Goal: Task Accomplishment & Management: Complete application form

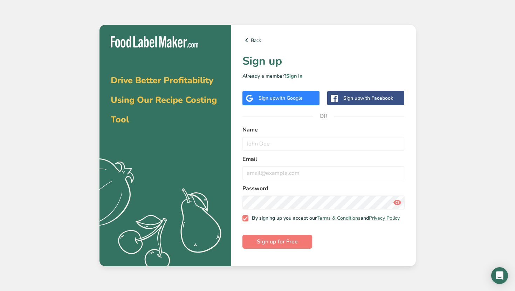
click at [292, 101] on span "with Google" at bounding box center [288, 98] width 27 height 7
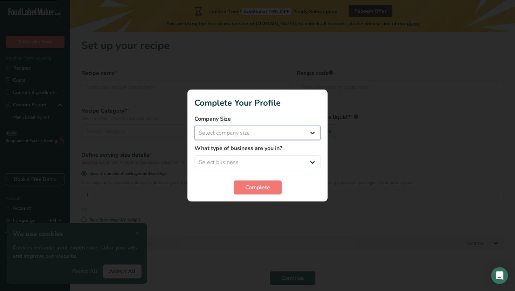
click at [275, 137] on select "Select company size Fewer than 10 Employees 10 to 50 Employees 51 to 500 Employ…" at bounding box center [257, 133] width 126 height 14
select select "1"
click at [264, 162] on select "Select business Packaged Food Manufacturer Restaurant & Cafe Bakery Meal Plans …" at bounding box center [257, 162] width 126 height 14
select select "8"
click at [251, 157] on select "Packaged Food Manufacturer Restaurant & Cafe Bakery Meal Plans & Catering Compa…" at bounding box center [257, 162] width 126 height 14
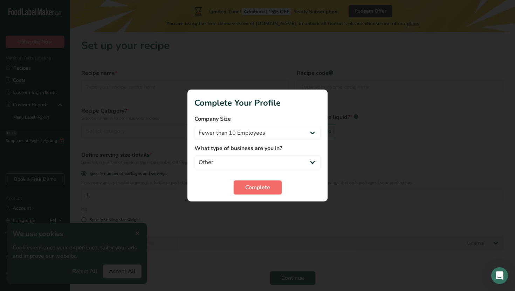
click at [254, 185] on span "Complete" at bounding box center [257, 187] width 25 height 8
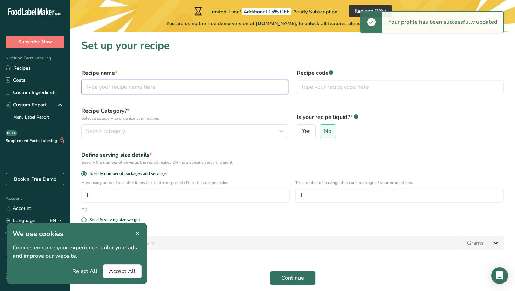
click at [189, 82] on input "text" at bounding box center [184, 87] width 207 height 14
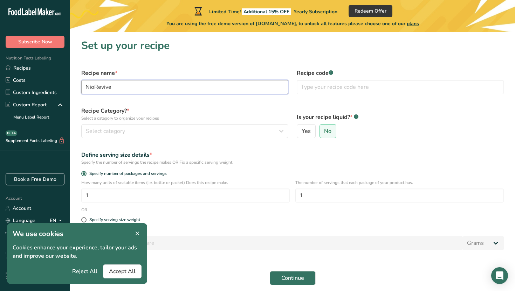
click at [89, 85] on input "NioRevive" at bounding box center [184, 87] width 207 height 14
type input "BioRevive"
click at [163, 50] on h1 "Set up your recipe" at bounding box center [292, 46] width 422 height 16
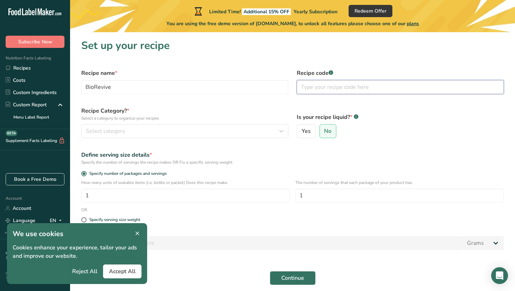
click at [331, 88] on input "text" at bounding box center [399, 87] width 207 height 14
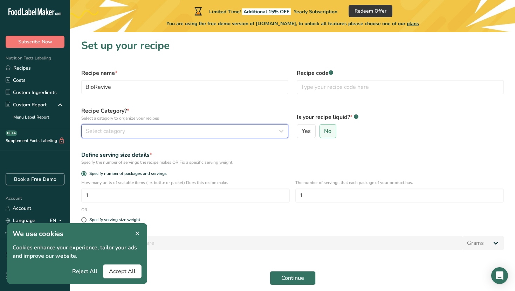
click at [190, 137] on button "Select category" at bounding box center [184, 131] width 207 height 14
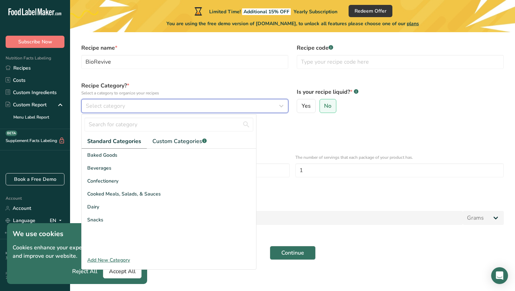
scroll to position [28, 0]
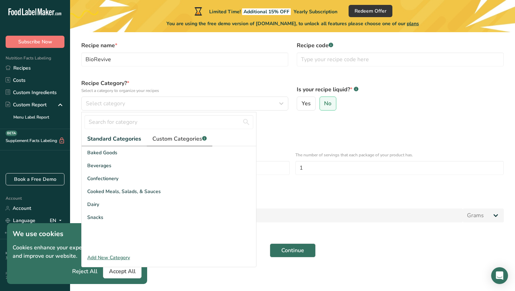
click at [179, 144] on link "Custom Categories .a-a{fill:#347362;}.b-a{fill:#fff;}" at bounding box center [179, 139] width 65 height 14
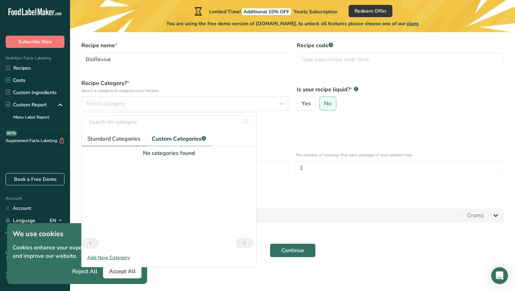
click at [110, 141] on span "Standard Categories" at bounding box center [113, 139] width 53 height 8
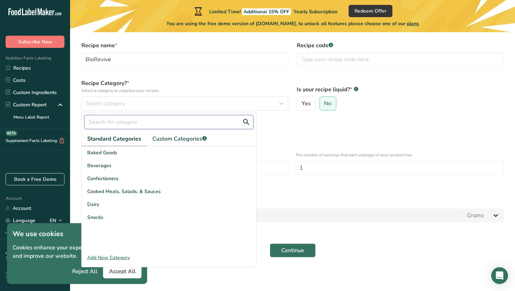
click at [120, 124] on input "text" at bounding box center [168, 122] width 169 height 14
type input "s"
type input "Supplement"
click at [273, 136] on div "Specify the number of servings the recipe makes OR Fix a specific serving weight" at bounding box center [292, 135] width 422 height 6
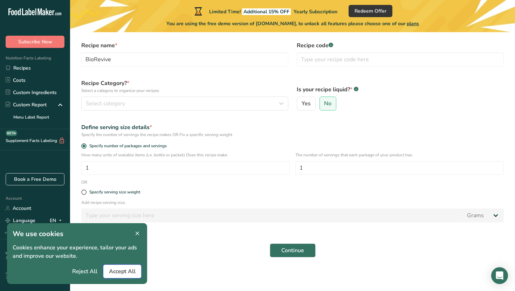
click at [121, 277] on button "Accept All" at bounding box center [122, 272] width 39 height 14
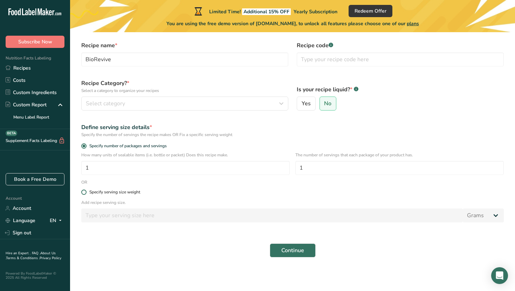
click at [113, 193] on div "Specify serving size weight" at bounding box center [114, 192] width 51 height 5
click at [86, 193] on input "Specify serving size weight" at bounding box center [83, 192] width 5 height 5
radio input "true"
radio input "false"
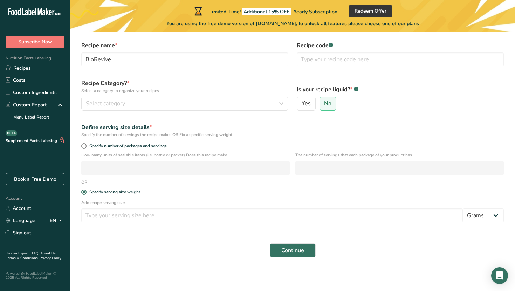
click at [116, 141] on div "Define serving size details * Specify the number of servings the recipe makes O…" at bounding box center [292, 130] width 431 height 23
click at [116, 145] on span "Specify number of packages and servings" at bounding box center [126, 146] width 80 height 5
click at [86, 145] on input "Specify number of packages and servings" at bounding box center [83, 146] width 5 height 5
radio input "true"
radio input "false"
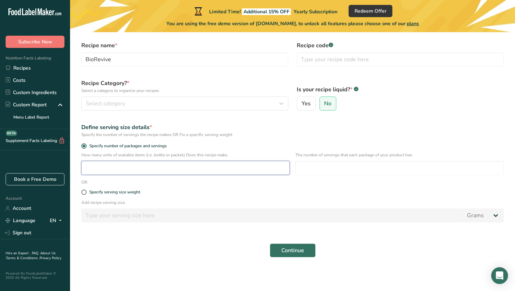
click at [116, 168] on input "number" at bounding box center [185, 168] width 208 height 14
type input "2"
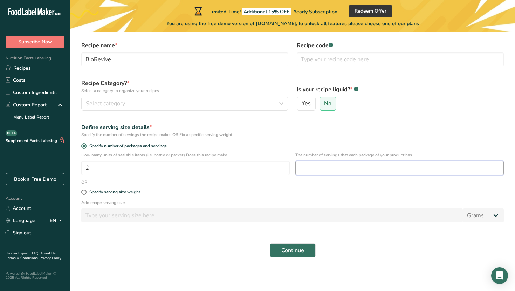
click at [341, 169] on input "number" at bounding box center [399, 168] width 208 height 14
type input "30"
click at [290, 207] on div "Add recipe serving size. Grams kg mg mcg lb oz l mL fl oz tbsp tsp cup qt gallon" at bounding box center [292, 213] width 431 height 27
click at [290, 247] on span "Continue" at bounding box center [292, 250] width 23 height 8
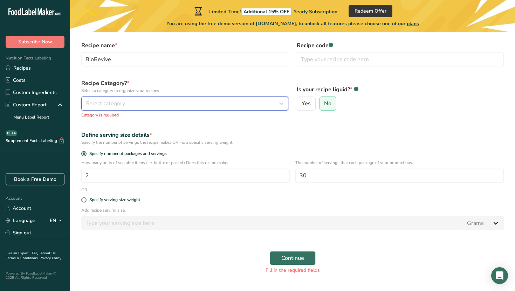
click at [163, 105] on div "Select category" at bounding box center [183, 103] width 194 height 8
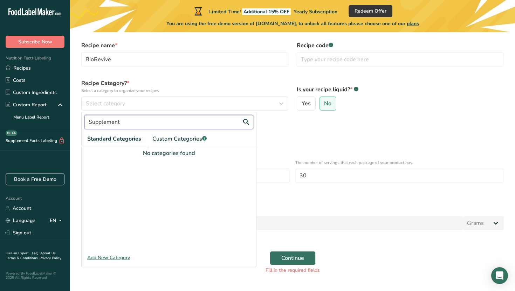
click at [151, 124] on input "Supplement" at bounding box center [168, 122] width 169 height 14
click at [188, 140] on span "Custom Categories .a-a{fill:#347362;}.b-a{fill:#fff;}" at bounding box center [179, 139] width 54 height 8
click at [116, 259] on div "Add New Category" at bounding box center [169, 257] width 174 height 7
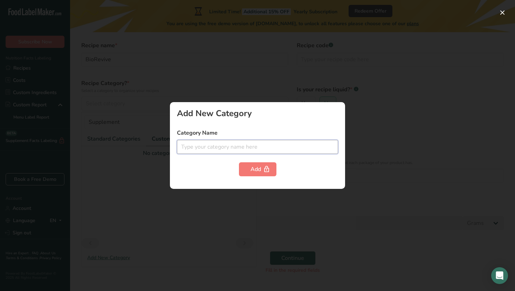
click at [238, 147] on input "text" at bounding box center [257, 147] width 161 height 14
click at [305, 70] on div at bounding box center [257, 145] width 515 height 291
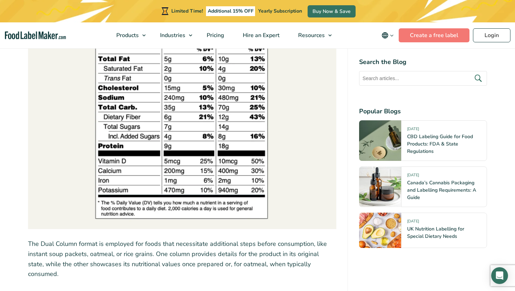
scroll to position [2975, 0]
